Goal: Information Seeking & Learning: Learn about a topic

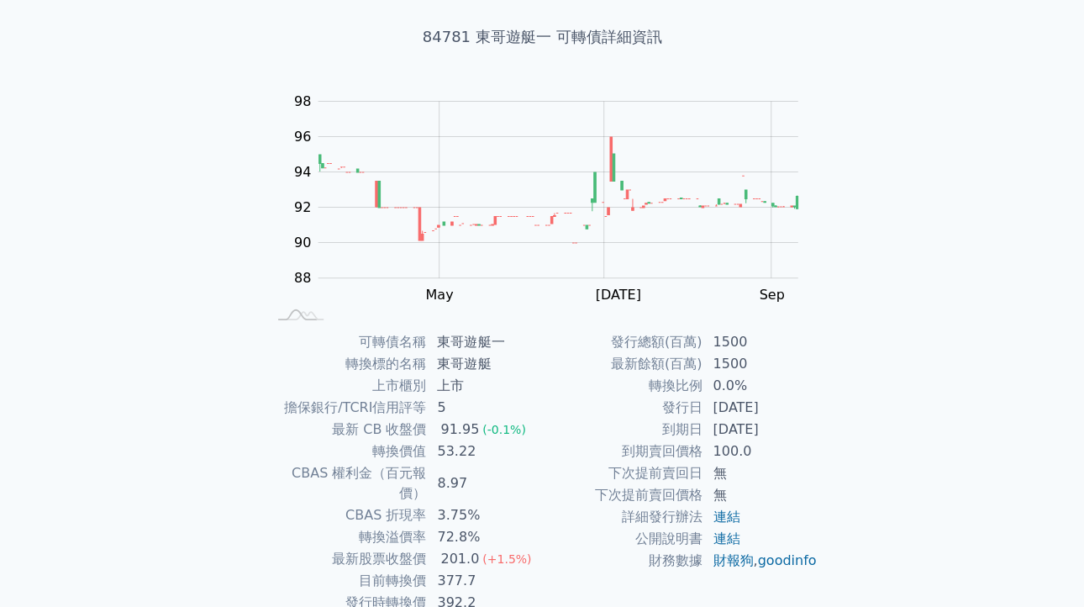
scroll to position [168, 0]
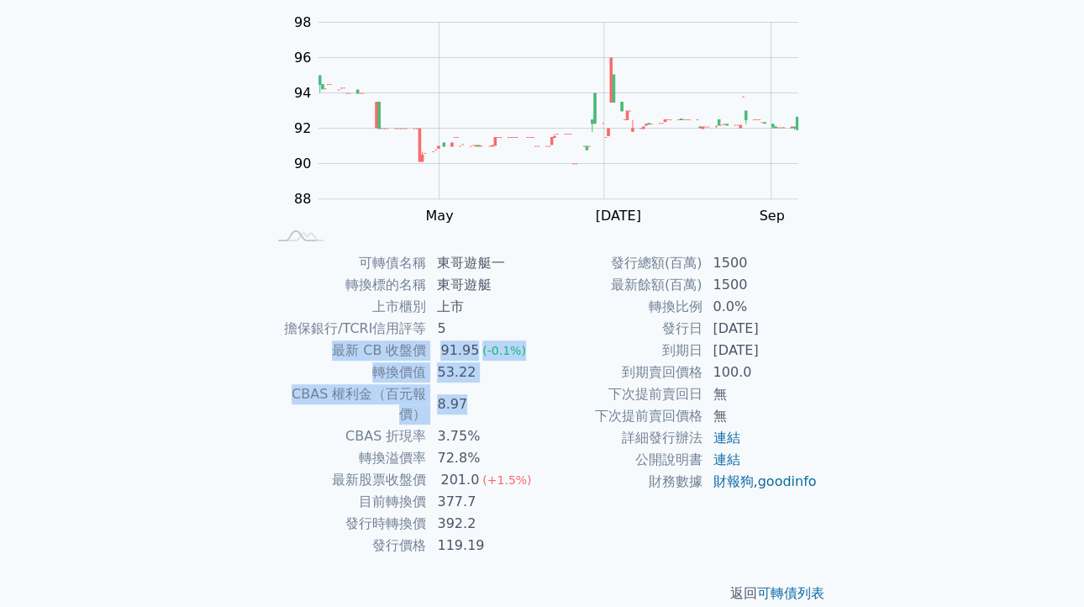
drag, startPoint x: 443, startPoint y: 334, endPoint x: 487, endPoint y: 392, distance: 73.8
click at [487, 392] on tbody "可轉債名稱 東哥遊艇一 轉換標的名稱 東哥遊艇 上市櫃別 上市 擔保銀行/TCRI信用評等 5 最新 CB 收盤價 91.95 (-0.1%) 轉換價值 53…" at bounding box center [404, 404] width 276 height 304
click at [487, 401] on td "8.97" at bounding box center [484, 404] width 115 height 42
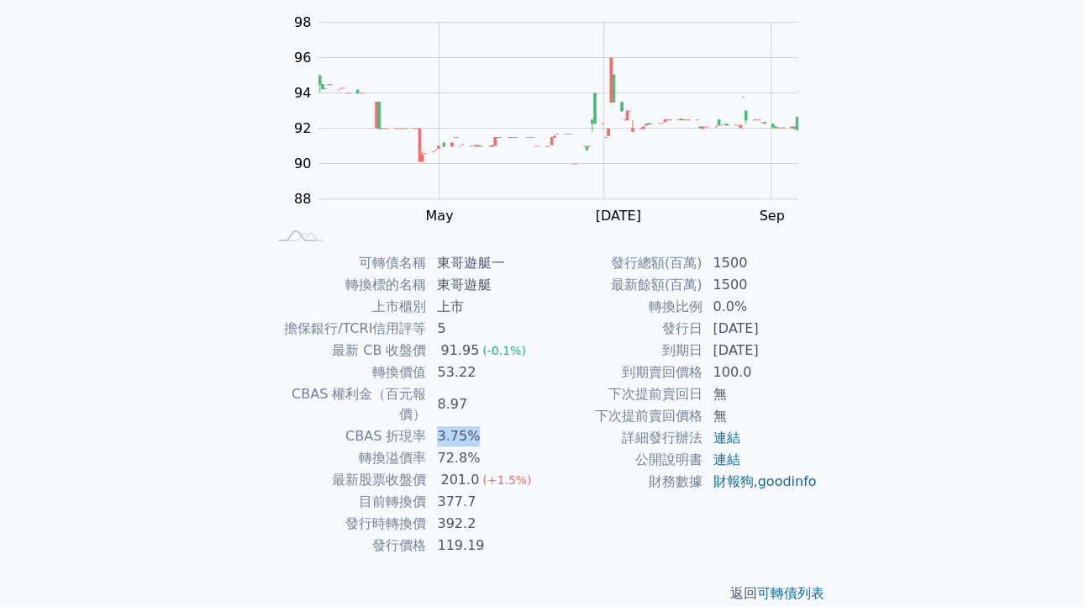
drag, startPoint x: 434, startPoint y: 418, endPoint x: 473, endPoint y: 418, distance: 39.5
click at [473, 425] on td "3.75%" at bounding box center [484, 436] width 115 height 22
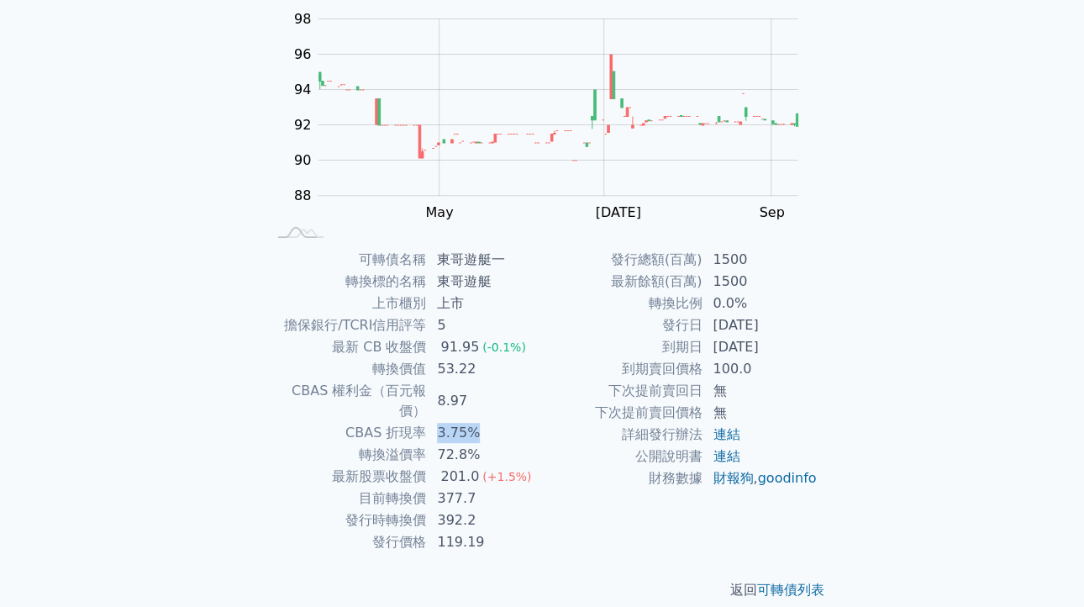
scroll to position [171, 0]
drag, startPoint x: 440, startPoint y: 452, endPoint x: 485, endPoint y: 433, distance: 48.6
click at [486, 466] on td "201.0 (+1.5%)" at bounding box center [484, 477] width 115 height 22
drag, startPoint x: 439, startPoint y: 479, endPoint x: 472, endPoint y: 481, distance: 33.7
click at [472, 487] on td "377.7" at bounding box center [484, 498] width 115 height 22
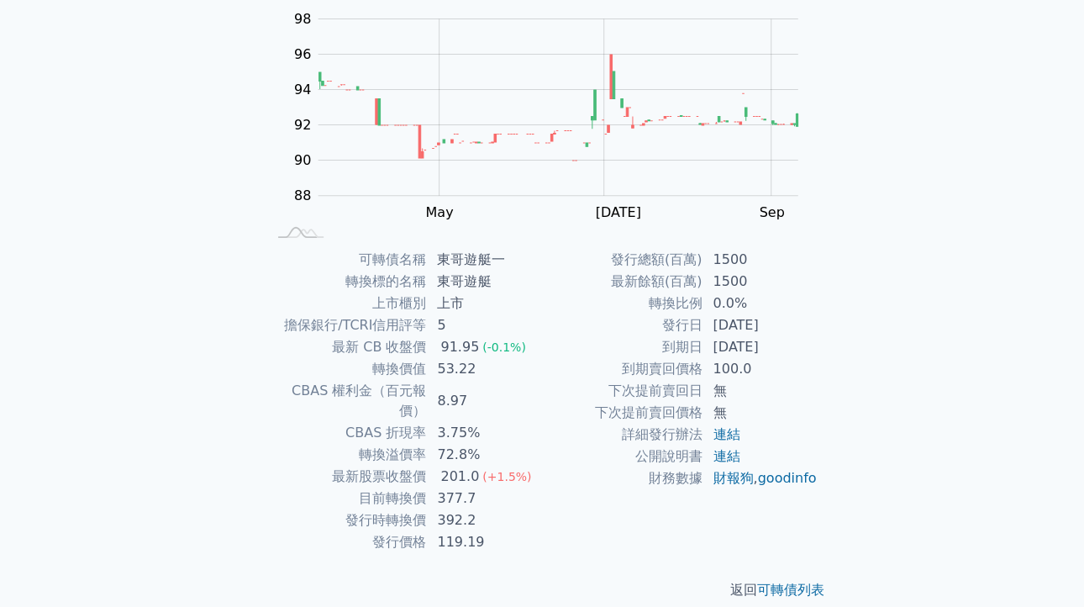
click at [464, 509] on td "392.2" at bounding box center [484, 520] width 115 height 22
drag, startPoint x: 434, startPoint y: 498, endPoint x: 473, endPoint y: 499, distance: 38.7
click at [473, 509] on td "392.2" at bounding box center [484, 520] width 115 height 22
click at [474, 509] on td "392.2" at bounding box center [484, 520] width 115 height 22
drag, startPoint x: 471, startPoint y: 499, endPoint x: 434, endPoint y: 492, distance: 37.6
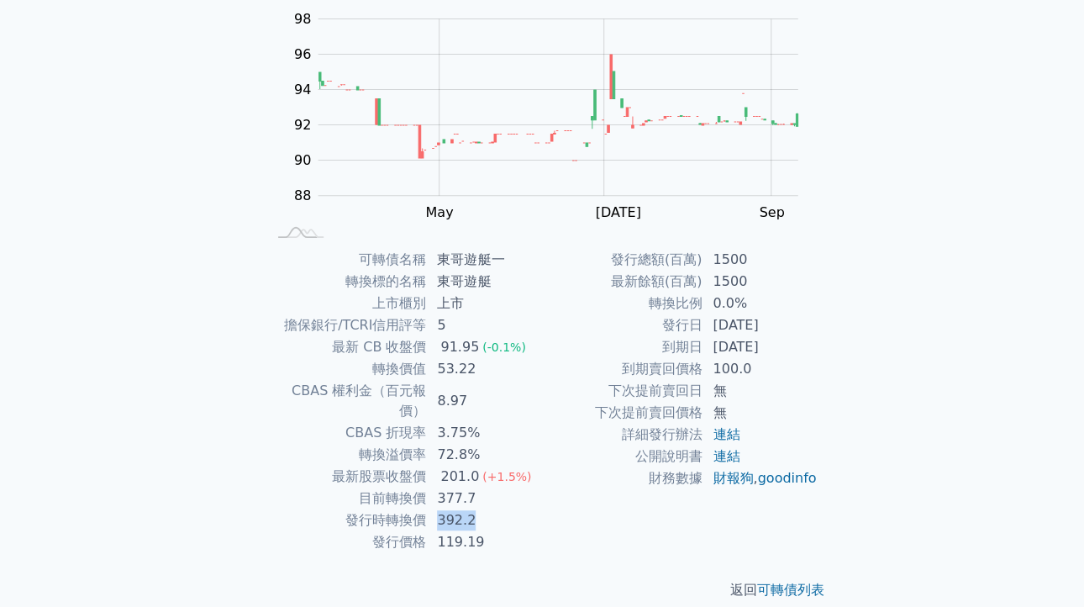
click at [434, 509] on td "392.2" at bounding box center [484, 520] width 115 height 22
drag, startPoint x: 437, startPoint y: 482, endPoint x: 495, endPoint y: 487, distance: 58.1
click at [495, 487] on td "377.7" at bounding box center [484, 498] width 115 height 22
drag, startPoint x: 440, startPoint y: 522, endPoint x: 490, endPoint y: 519, distance: 49.6
click at [490, 531] on td "119.19" at bounding box center [484, 542] width 115 height 22
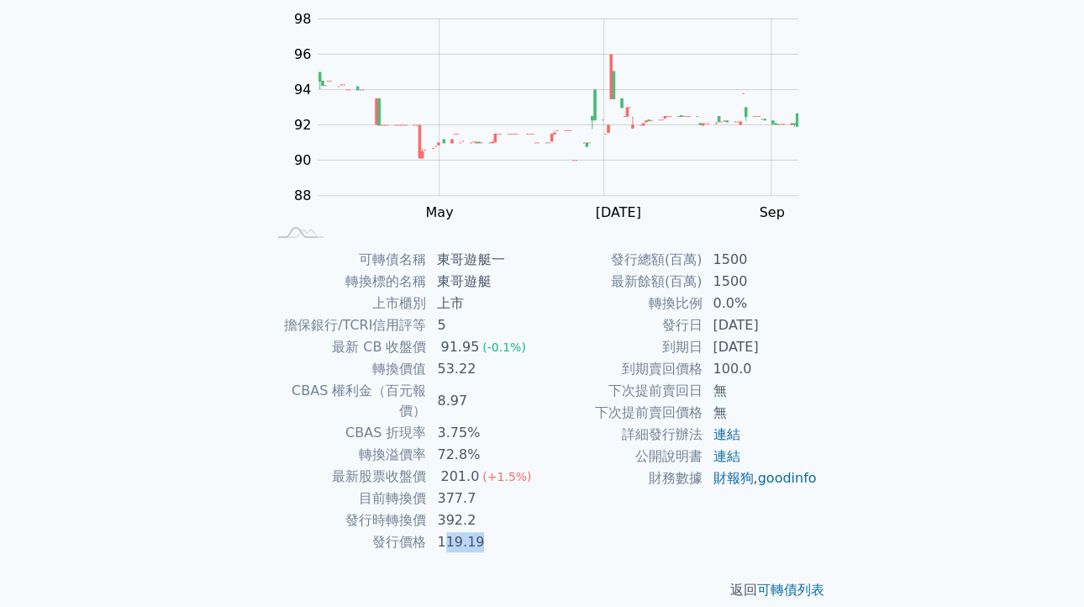
click at [490, 531] on td "119.19" at bounding box center [484, 542] width 115 height 22
drag, startPoint x: 471, startPoint y: 497, endPoint x: 447, endPoint y: 494, distance: 23.8
click at [447, 509] on td "392.2" at bounding box center [484, 520] width 115 height 22
drag, startPoint x: 441, startPoint y: 520, endPoint x: 467, endPoint y: 520, distance: 26.1
click at [467, 531] on td "119.19" at bounding box center [484, 542] width 115 height 22
